Goal: Information Seeking & Learning: Learn about a topic

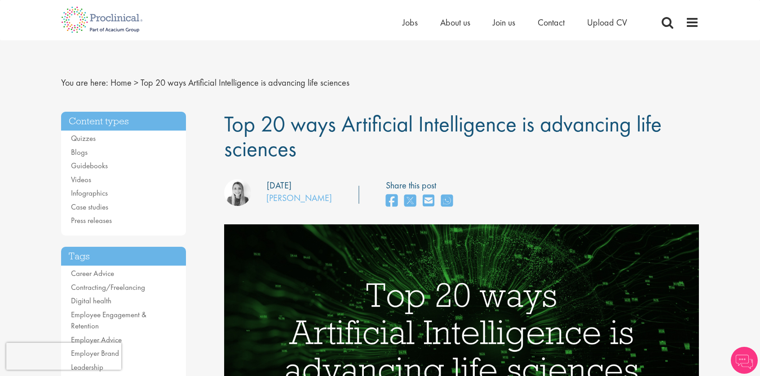
click at [408, 97] on div at bounding box center [408, 97] width 0 height 0
drag, startPoint x: 295, startPoint y: 152, endPoint x: 221, endPoint y: 108, distance: 86.2
click at [217, 97] on div at bounding box center [217, 97] width 0 height 0
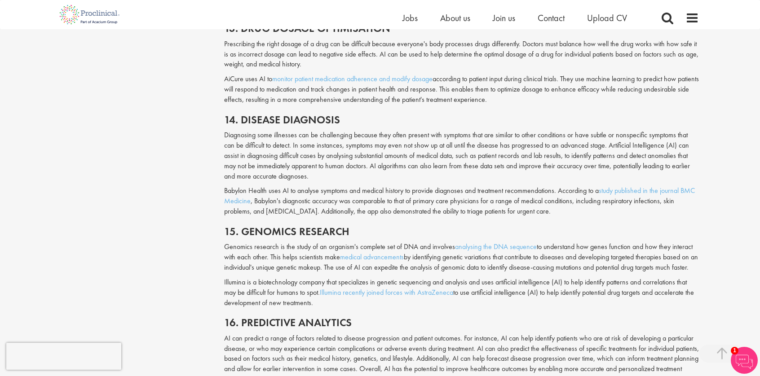
scroll to position [1886, 0]
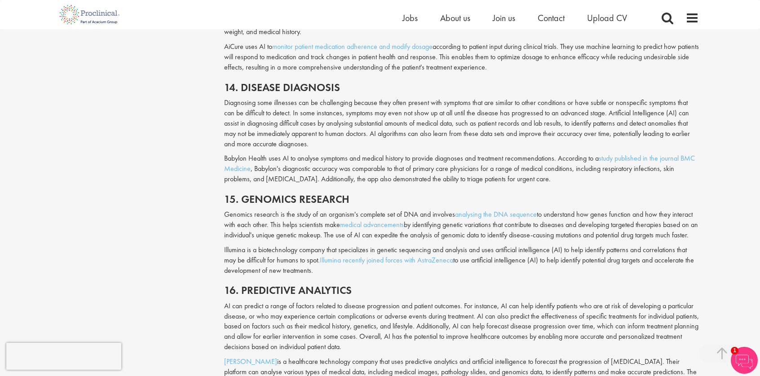
click at [343, 309] on p "AI can predict a range of factors related to disease progression and patient ou…" at bounding box center [461, 326] width 475 height 51
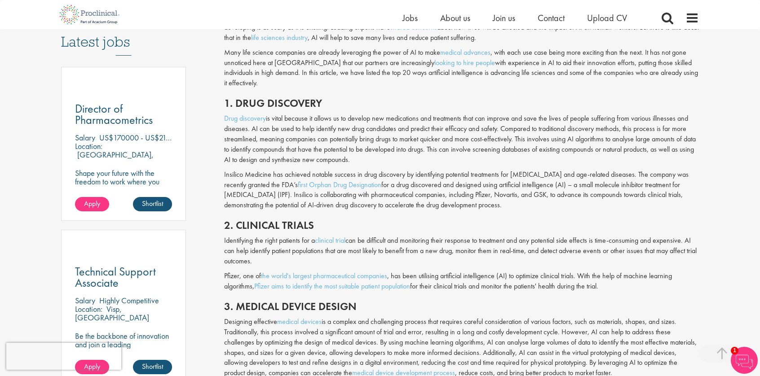
scroll to position [225, 0]
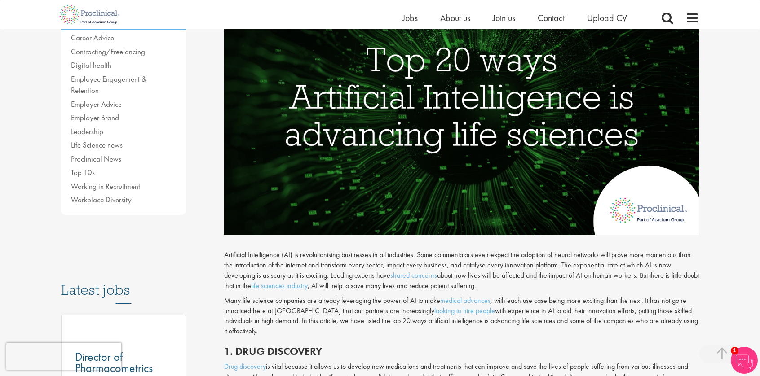
drag, startPoint x: 697, startPoint y: 145, endPoint x: 222, endPoint y: 259, distance: 488.5
copy div "Artificial Intelligence (AI) is revolutionising businesses in all industries. S…"
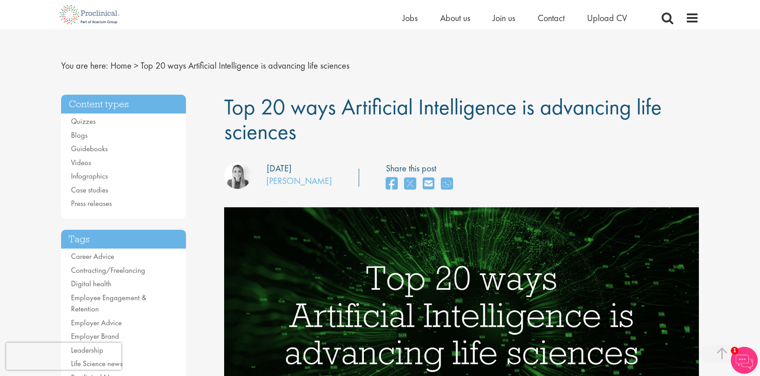
scroll to position [0, 0]
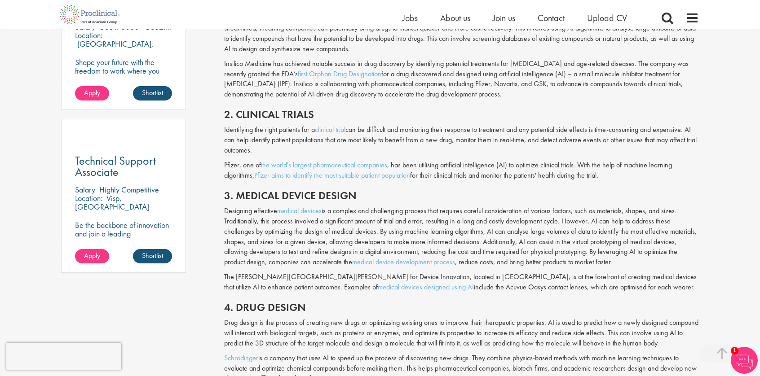
scroll to position [449, 0]
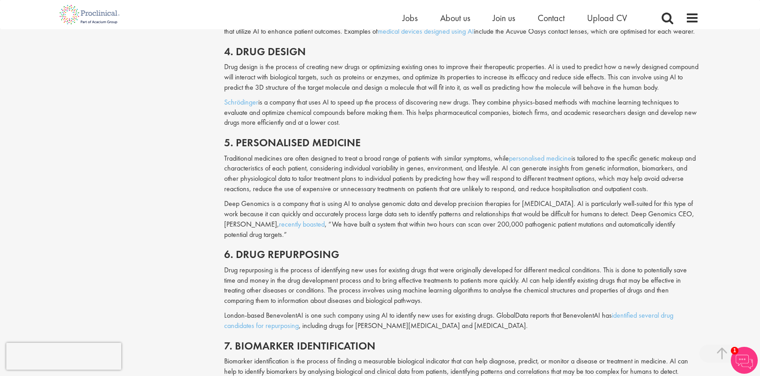
scroll to position [853, 0]
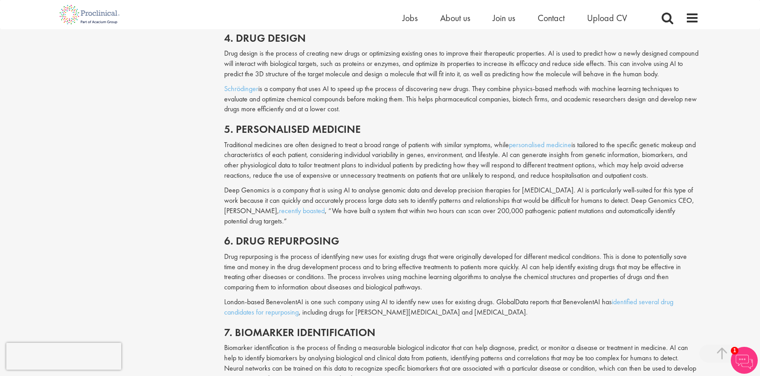
click at [269, 123] on h2 "5. Personalised medicine" at bounding box center [461, 129] width 475 height 12
click at [263, 100] on div at bounding box center [263, 100] width 0 height 0
click at [356, 123] on h2 "5. Personalised medicine" at bounding box center [461, 129] width 475 height 12
drag, startPoint x: 239, startPoint y: 232, endPoint x: 369, endPoint y: 231, distance: 129.8
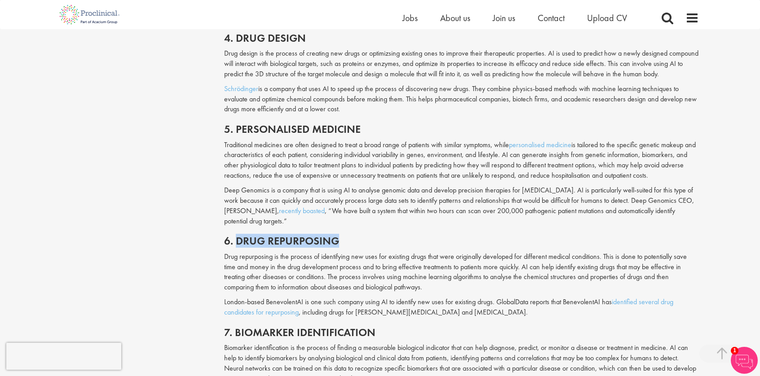
click at [369, 235] on h2 "6. Drug repurposing" at bounding box center [461, 241] width 475 height 12
click at [363, 238] on div at bounding box center [363, 238] width 0 height 0
click at [362, 235] on h2 "6. Drug repurposing" at bounding box center [461, 241] width 475 height 12
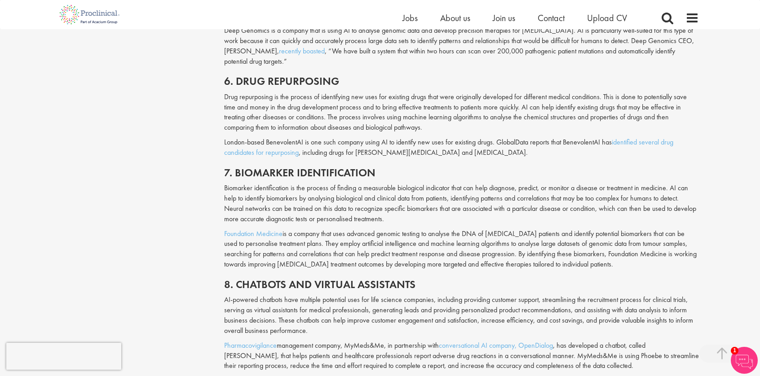
scroll to position [1257, 0]
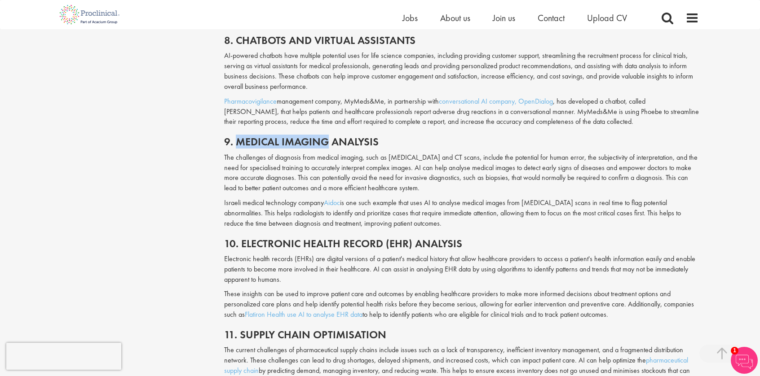
drag, startPoint x: 237, startPoint y: 138, endPoint x: 329, endPoint y: 133, distance: 92.2
click at [329, 136] on h2 "9. Medical imaging analysis" at bounding box center [461, 142] width 475 height 12
copy h2 "Medical imaging"
click at [278, 99] on p "Pharmacovigilance management company, MyMeds&Me, in partnership with conversati…" at bounding box center [461, 112] width 475 height 31
